Goal: Check status: Check status

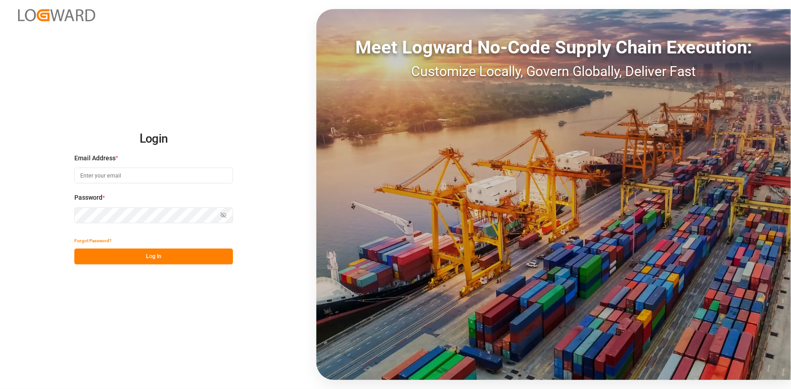
click at [148, 260] on button "Log In" at bounding box center [153, 257] width 159 height 16
click at [130, 177] on input at bounding box center [153, 176] width 159 height 16
click at [150, 259] on button "Log In" at bounding box center [153, 257] width 159 height 16
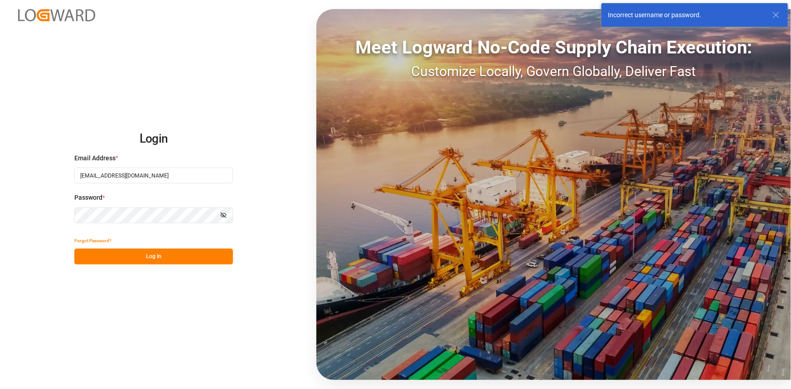
click at [68, 215] on div "Login Email Address * [EMAIL_ADDRESS][DOMAIN_NAME] Password * Show password For…" at bounding box center [395, 194] width 791 height 389
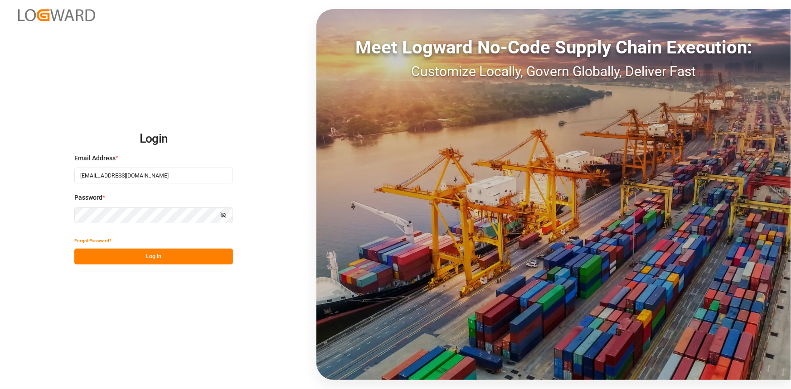
click at [223, 215] on icon "button" at bounding box center [223, 215] width 5 height 5
click at [155, 174] on input "[EMAIL_ADDRESS][DOMAIN_NAME]" at bounding box center [153, 176] width 159 height 16
type input "a"
type input "A"
type input "[PERSON_NAME][EMAIL_ADDRESS][PERSON_NAME][DOMAIN_NAME]"
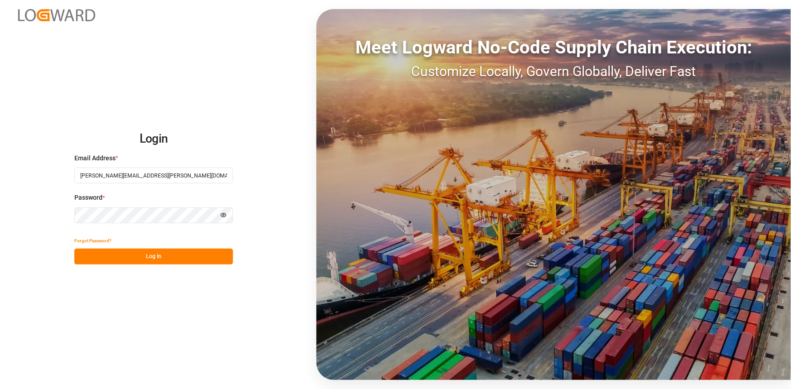
click at [157, 255] on button "Log In" at bounding box center [153, 257] width 159 height 16
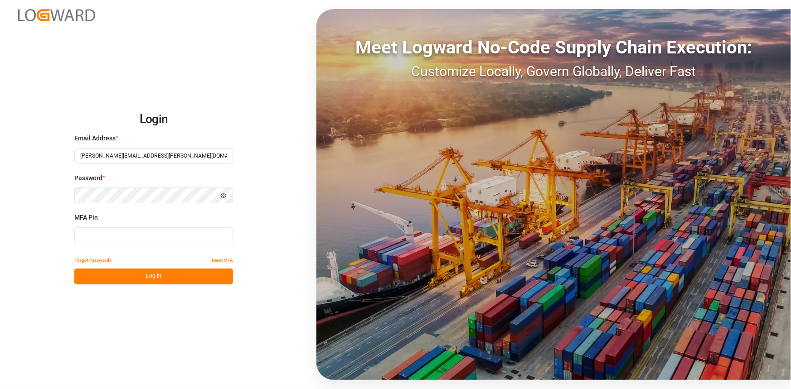
click at [142, 234] on input at bounding box center [153, 235] width 159 height 16
type input "658334"
click at [166, 279] on button "Log In" at bounding box center [153, 277] width 159 height 16
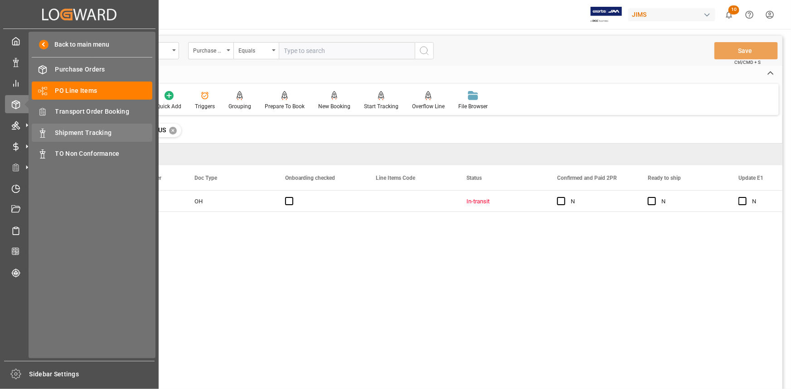
click at [77, 131] on span "Shipment Tracking" at bounding box center [103, 133] width 97 height 10
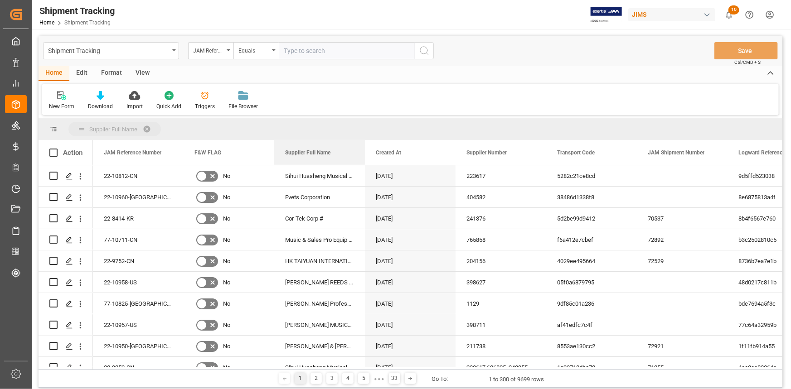
drag, startPoint x: 530, startPoint y: 154, endPoint x: 273, endPoint y: 164, distance: 257.6
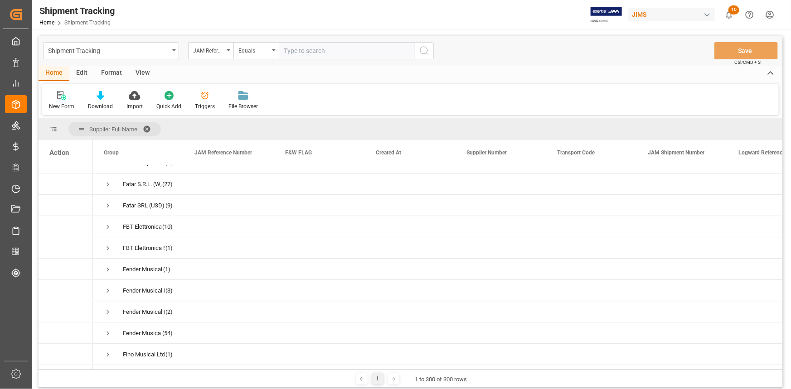
scroll to position [4573, 0]
click at [108, 226] on span "Press SPACE to select this row." at bounding box center [108, 226] width 8 height 8
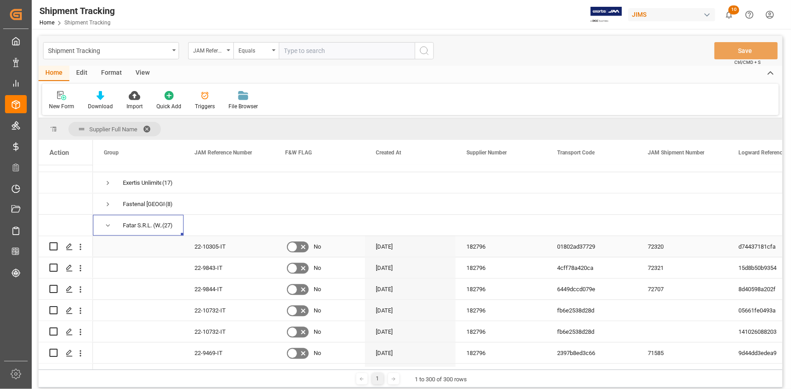
click at [218, 247] on div "22-10305-IT" at bounding box center [229, 246] width 91 height 21
click at [236, 272] on div "22-9843-IT" at bounding box center [229, 267] width 91 height 21
click at [230, 268] on div "22-9843-IT" at bounding box center [229, 267] width 91 height 21
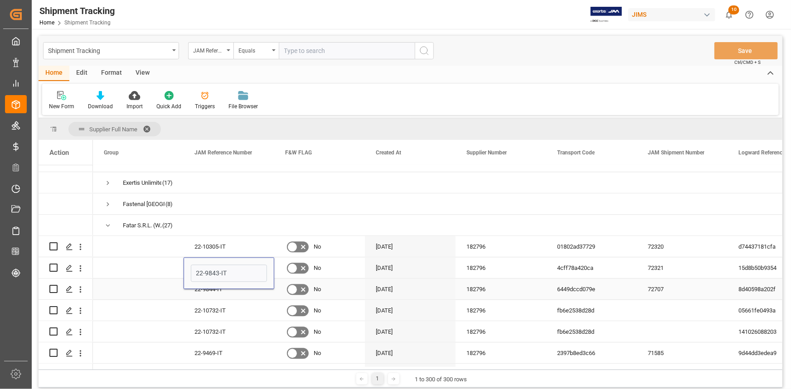
click at [230, 296] on div "22-9844-IT" at bounding box center [229, 289] width 91 height 21
click at [232, 286] on div "22-9844-IT" at bounding box center [229, 289] width 91 height 21
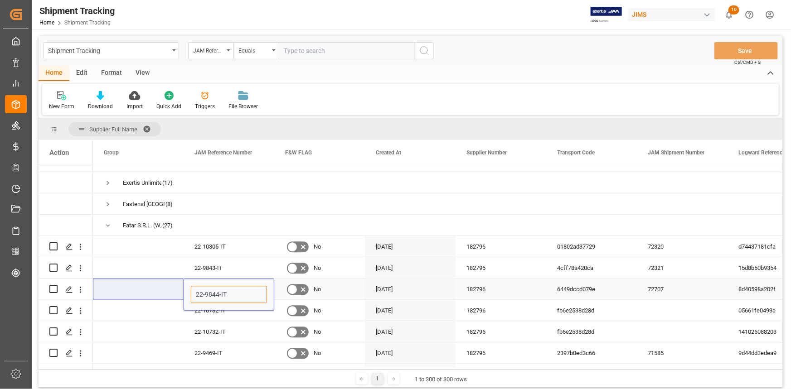
drag, startPoint x: 204, startPoint y: 290, endPoint x: 187, endPoint y: 298, distance: 19.1
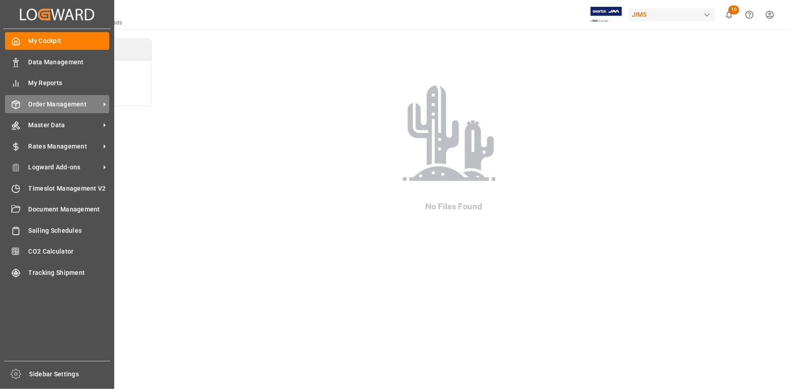
click at [59, 103] on span "Order Management" at bounding box center [65, 105] width 72 height 10
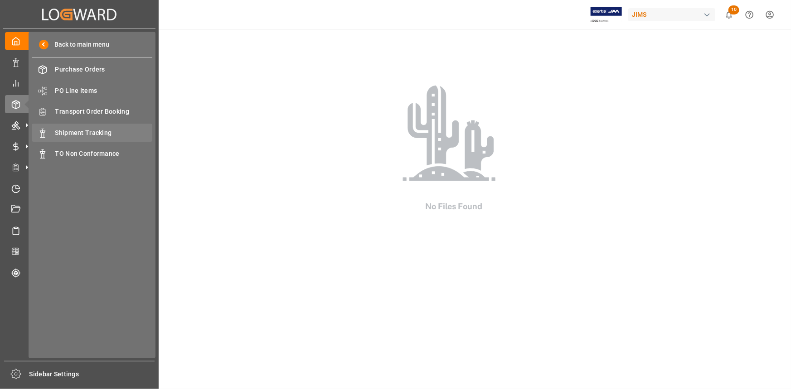
click at [85, 131] on span "Shipment Tracking" at bounding box center [103, 133] width 97 height 10
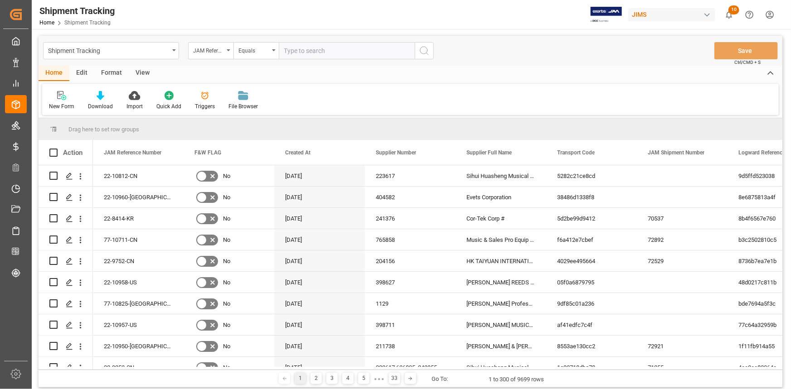
click at [297, 53] on input "text" at bounding box center [347, 50] width 136 height 17
type input "22-9844-IT"
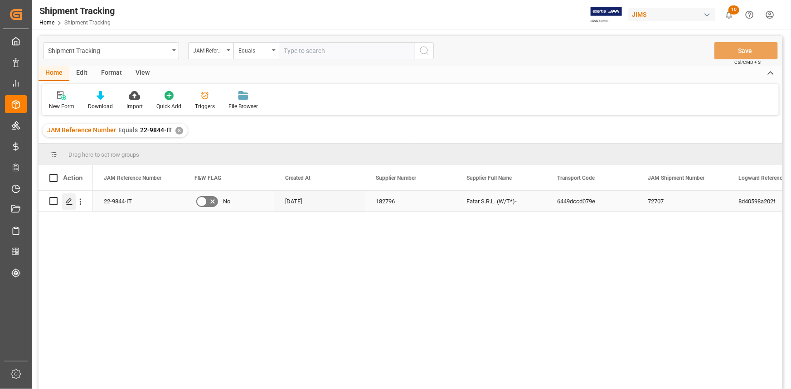
click at [73, 201] on div "Press SPACE to select this row." at bounding box center [69, 202] width 14 height 17
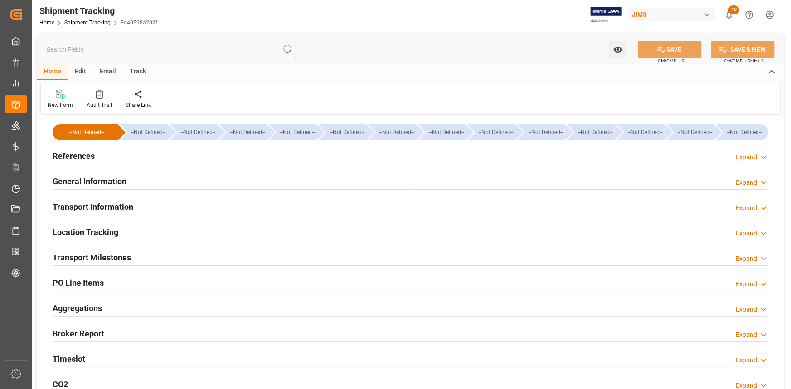
type input "Hapag Lloyd"
type input "Hapag Lloyd Aktiengesellschaft"
type input "9193264"
type input "93940"
type input "[DATE]"
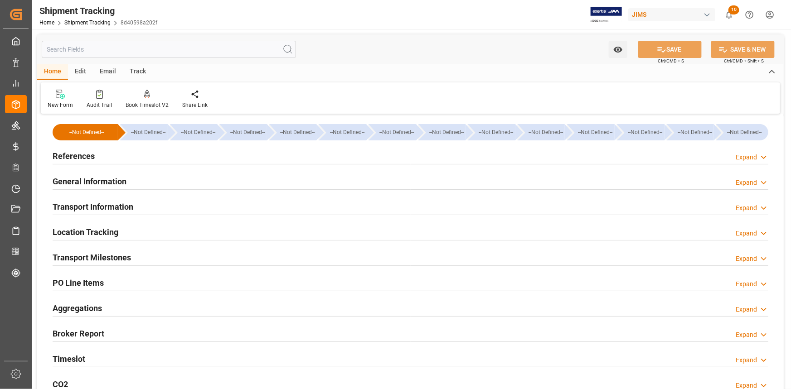
click at [167, 155] on div "References Expand" at bounding box center [411, 155] width 716 height 17
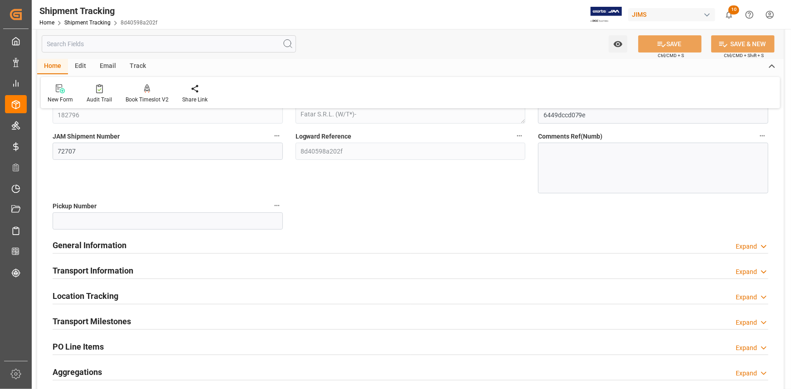
scroll to position [123, 0]
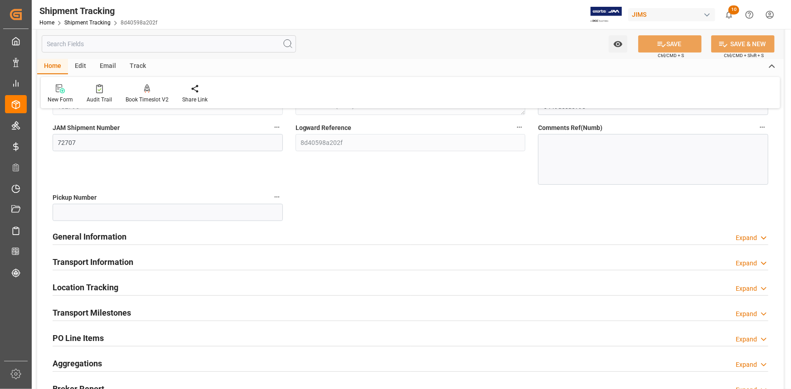
click at [203, 304] on div "Transport Milestones Expand" at bounding box center [411, 312] width 716 height 17
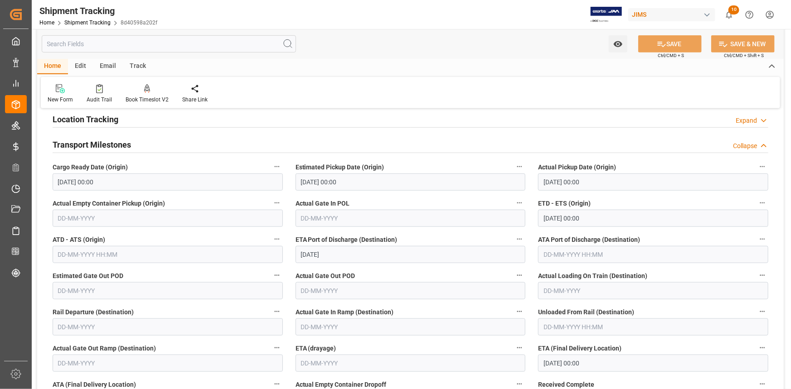
scroll to position [288, 0]
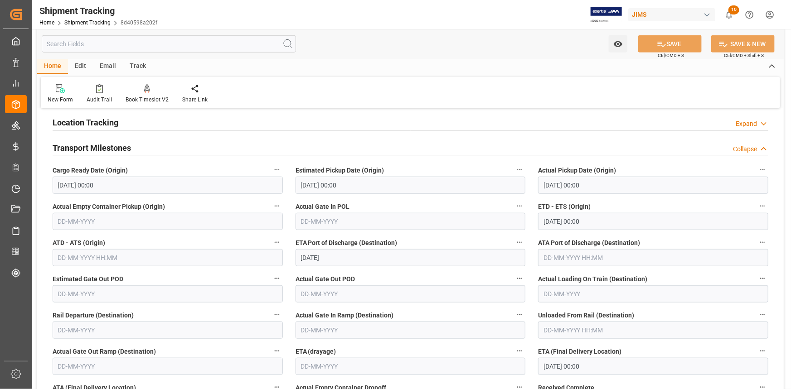
click at [173, 143] on div "Transport Milestones Collapse" at bounding box center [411, 147] width 716 height 17
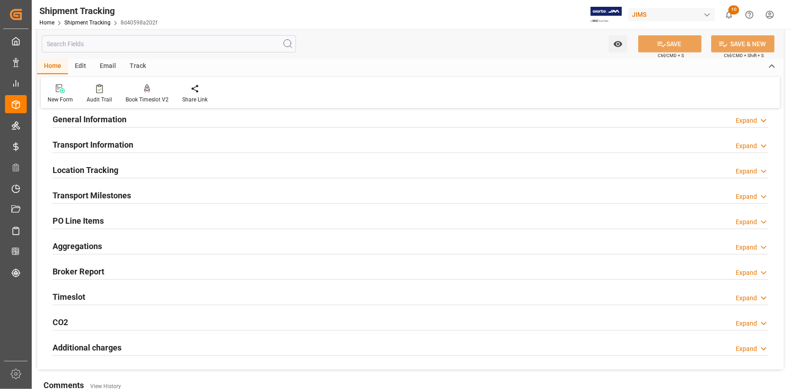
scroll to position [206, 0]
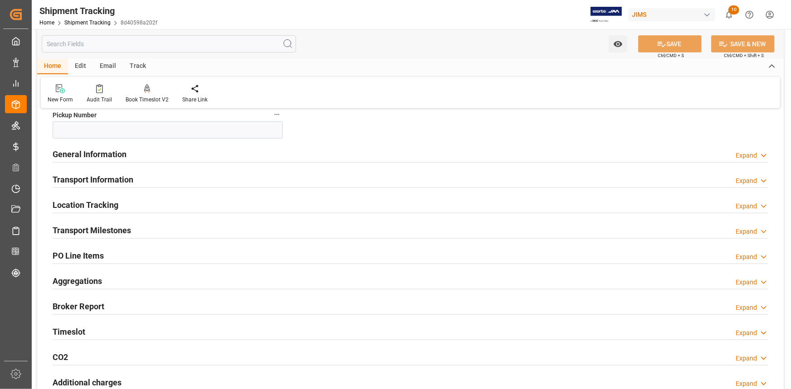
click at [164, 177] on div "Transport Information Expand" at bounding box center [411, 178] width 716 height 17
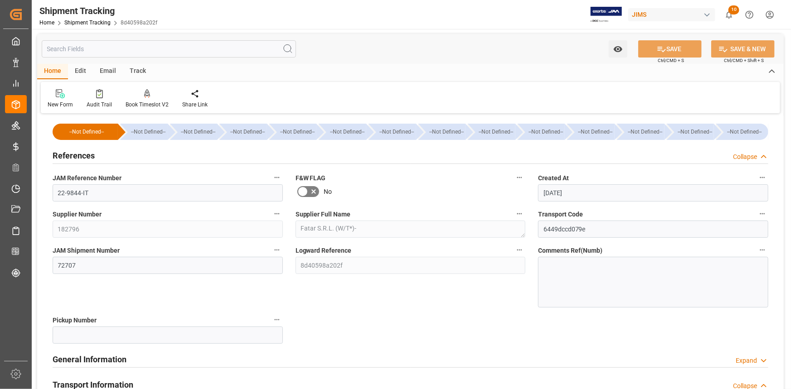
scroll to position [0, 0]
drag, startPoint x: 88, startPoint y: 195, endPoint x: 38, endPoint y: 195, distance: 50.3
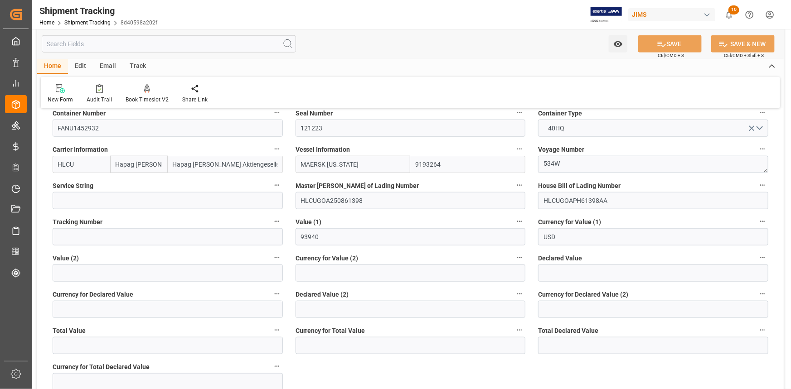
scroll to position [412, 0]
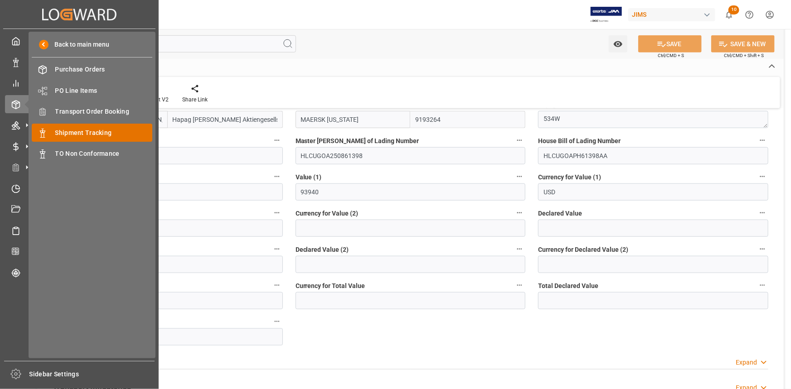
click at [83, 134] on span "Shipment Tracking" at bounding box center [103, 133] width 97 height 10
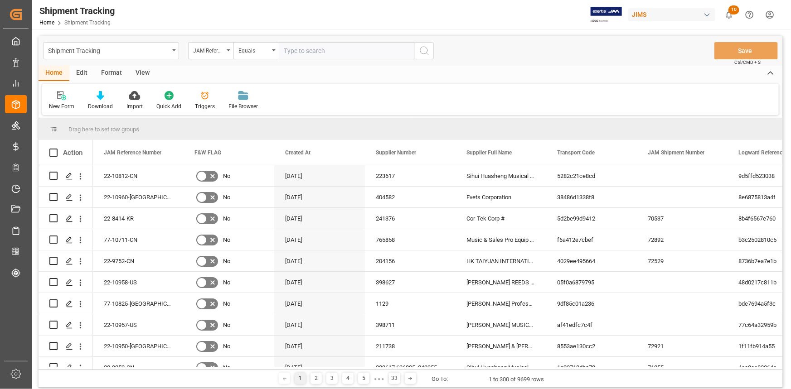
click at [297, 53] on input "text" at bounding box center [347, 50] width 136 height 17
type input "22-9843-it"
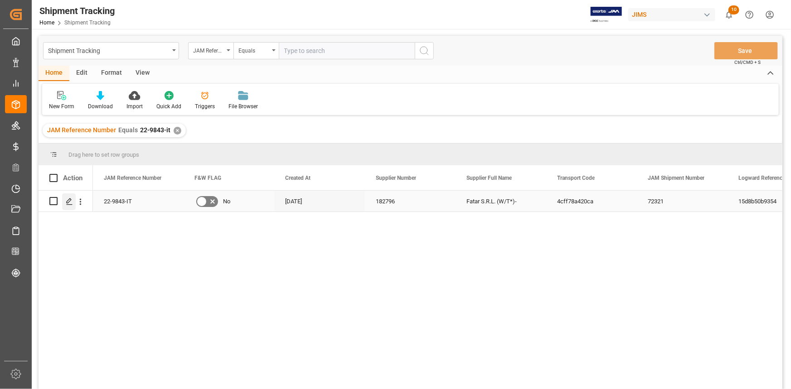
click at [68, 203] on polygon "Press SPACE to select this row." at bounding box center [69, 200] width 5 height 5
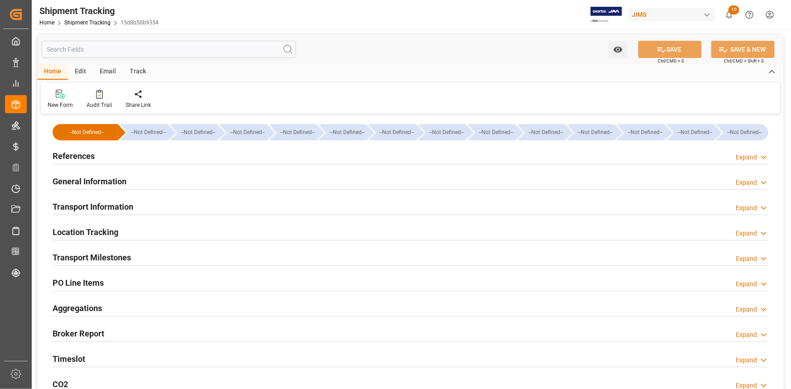
type input "Hapag Lloyd"
type input "Hapag Lloyd Aktiengesellschaft"
type input "9143568"
type input "119811.38"
type input "28-07-2025 00:00"
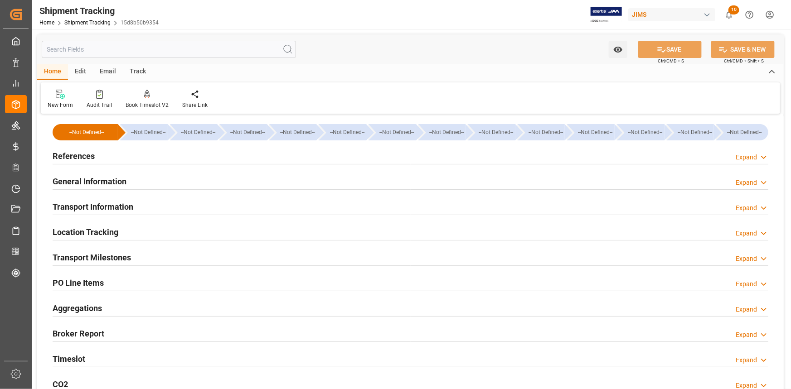
type input "28-07-2025 00:00"
type input "04-08-2025 00:00"
type input "05-08-2025 00:00"
type input "[DATE]"
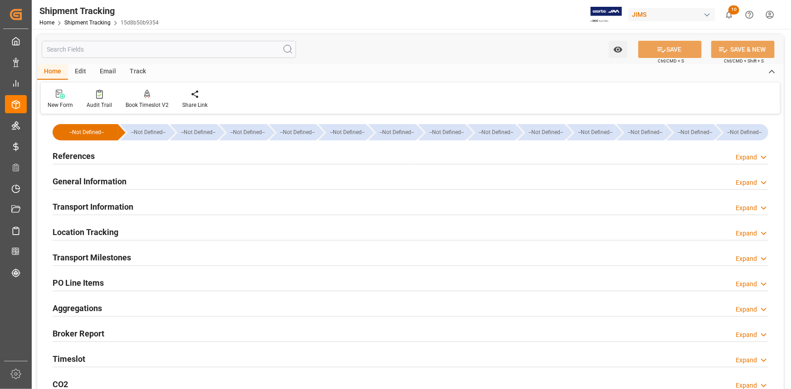
type input "[DATE]"
type input "03-09-2025 00:00"
type input "[DATE]"
type input "03-09-2025 00:00"
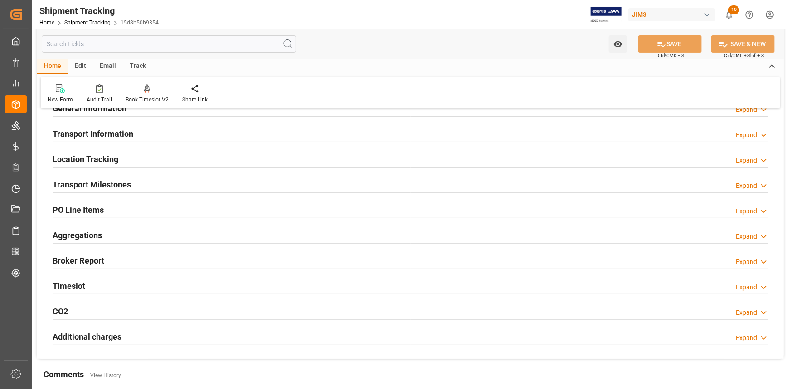
scroll to position [82, 0]
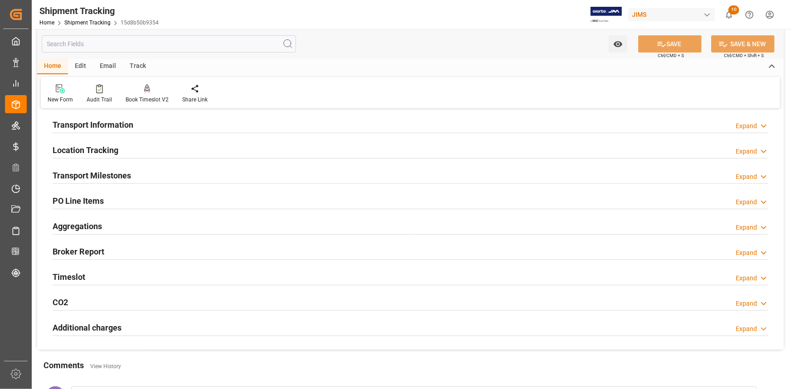
click at [162, 169] on div "Transport Milestones Expand" at bounding box center [411, 174] width 716 height 17
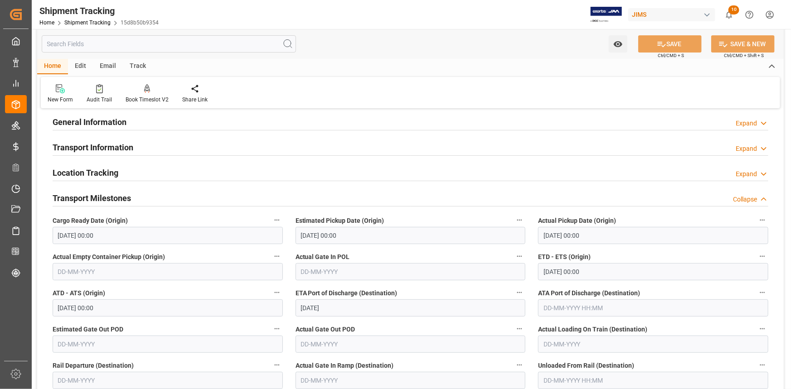
scroll to position [41, 0]
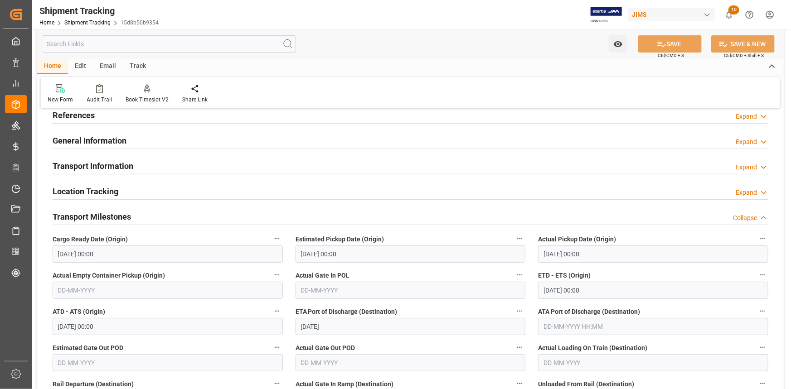
click at [163, 165] on div "Transport Information Expand" at bounding box center [411, 165] width 716 height 17
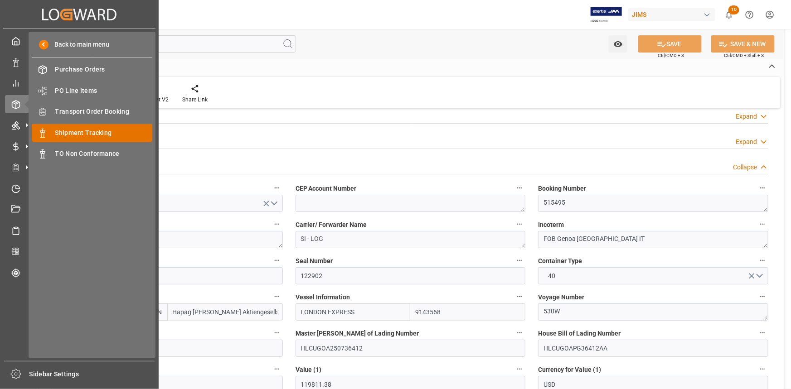
click at [84, 131] on span "Shipment Tracking" at bounding box center [103, 133] width 97 height 10
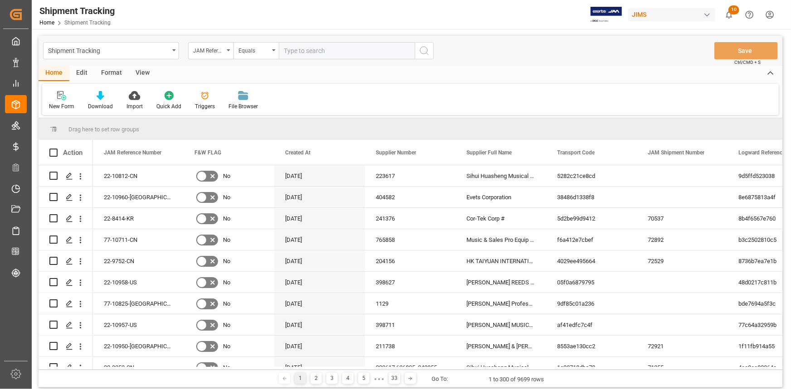
click at [292, 49] on input "text" at bounding box center [347, 50] width 136 height 17
type input "22-9843-IT"
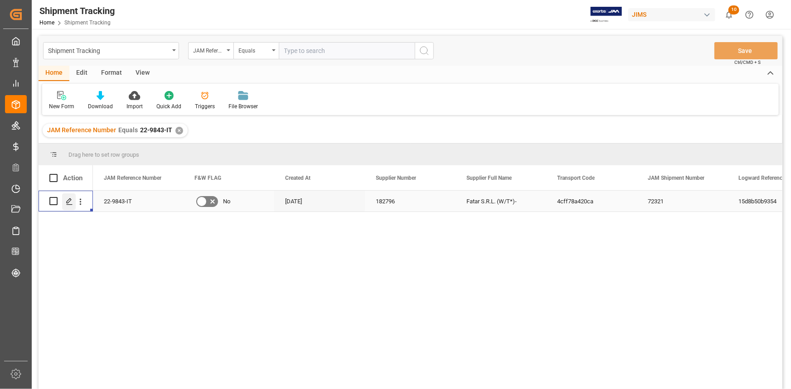
click at [69, 202] on polygon "Press SPACE to select this row." at bounding box center [69, 200] width 5 height 5
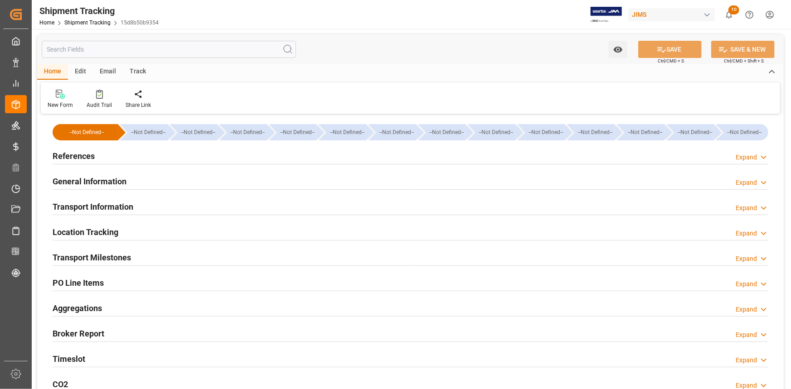
type input "Hapag Lloyd"
type input "Hapag Lloyd Aktiengesellschaft"
type input "9143568"
type input "119811.38"
type input "[DATE]"
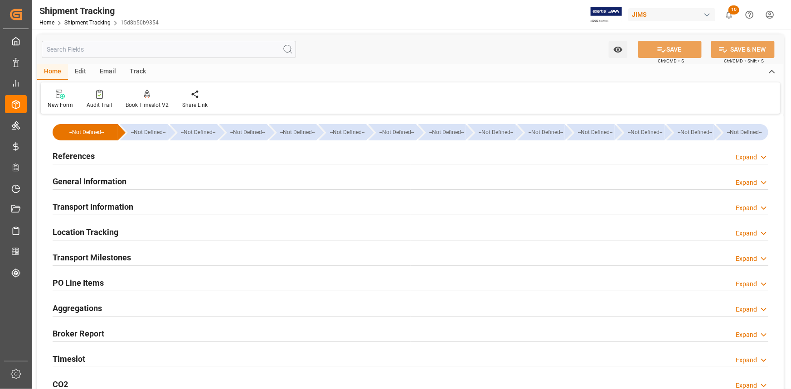
type input "28-07-2025 00:00"
type input "04-08-2025 00:00"
type input "05-08-2025 00:00"
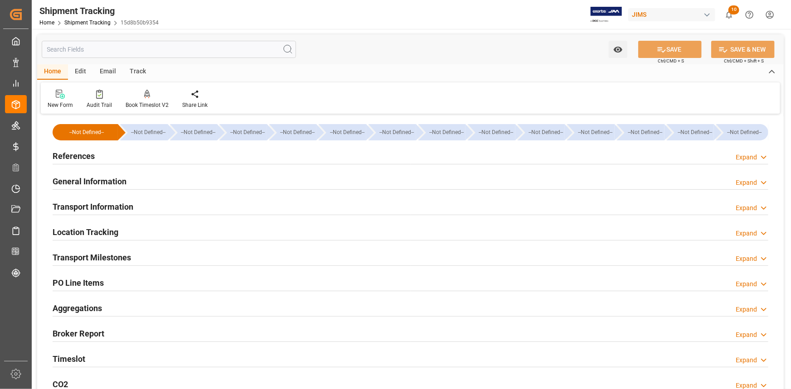
type input "[DATE]"
type input "03-09-2025 00:00"
type input "[DATE]"
type input "03-09-2025 00:00"
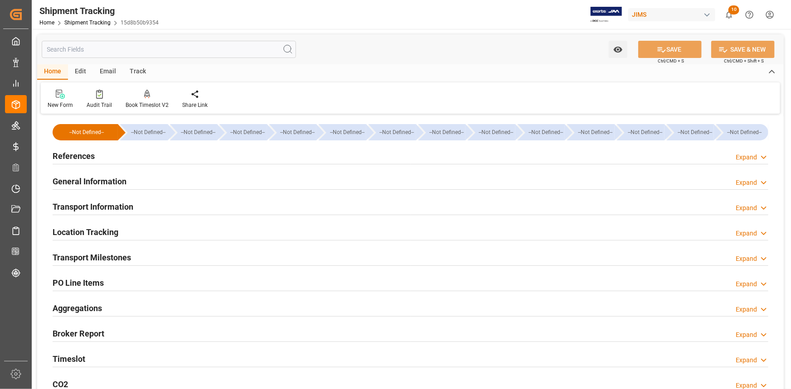
click at [160, 156] on div "References Expand" at bounding box center [411, 155] width 716 height 17
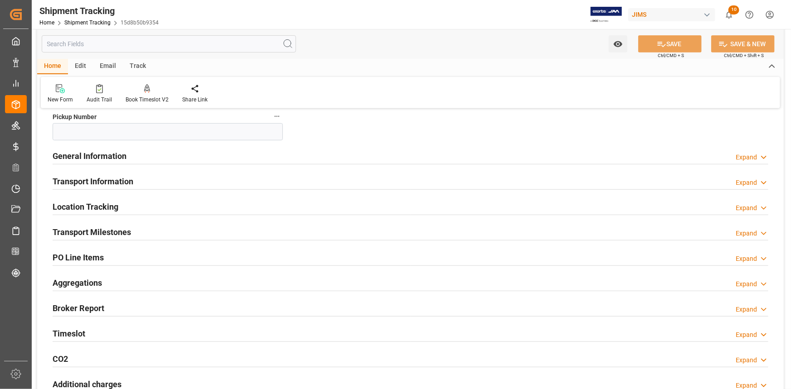
scroll to position [206, 0]
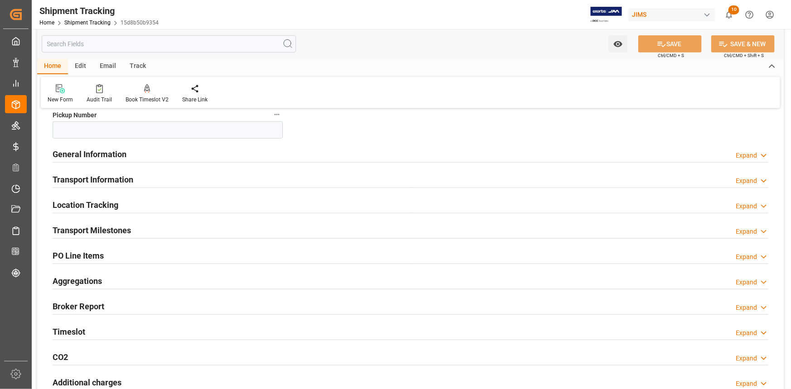
click at [203, 226] on div "Transport Milestones Expand" at bounding box center [411, 229] width 716 height 17
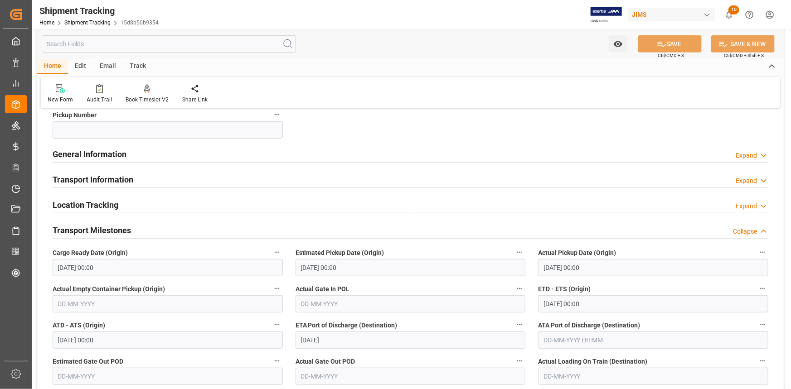
click at [168, 181] on div "Transport Information Expand" at bounding box center [411, 178] width 716 height 17
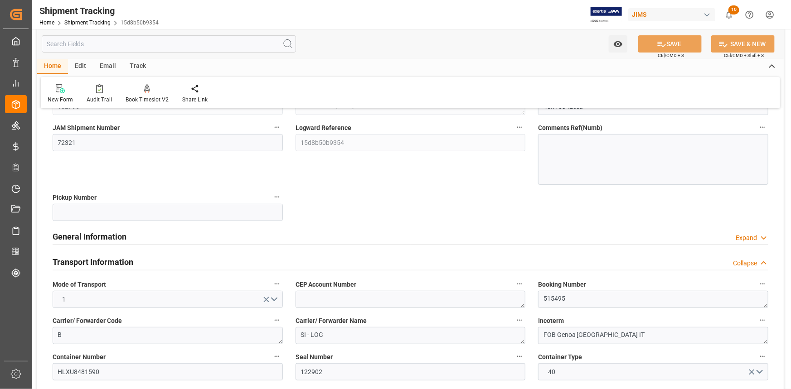
scroll to position [0, 0]
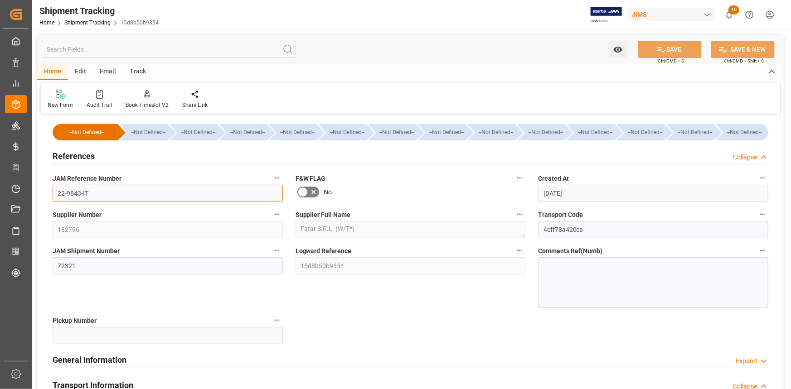
drag, startPoint x: 92, startPoint y: 194, endPoint x: 48, endPoint y: 189, distance: 43.7
click at [49, 187] on div "JAM Reference Number 22-9843-IT" at bounding box center [167, 187] width 243 height 36
drag, startPoint x: 476, startPoint y: 313, endPoint x: 535, endPoint y: 266, distance: 75.8
